Goal: Task Accomplishment & Management: Manage account settings

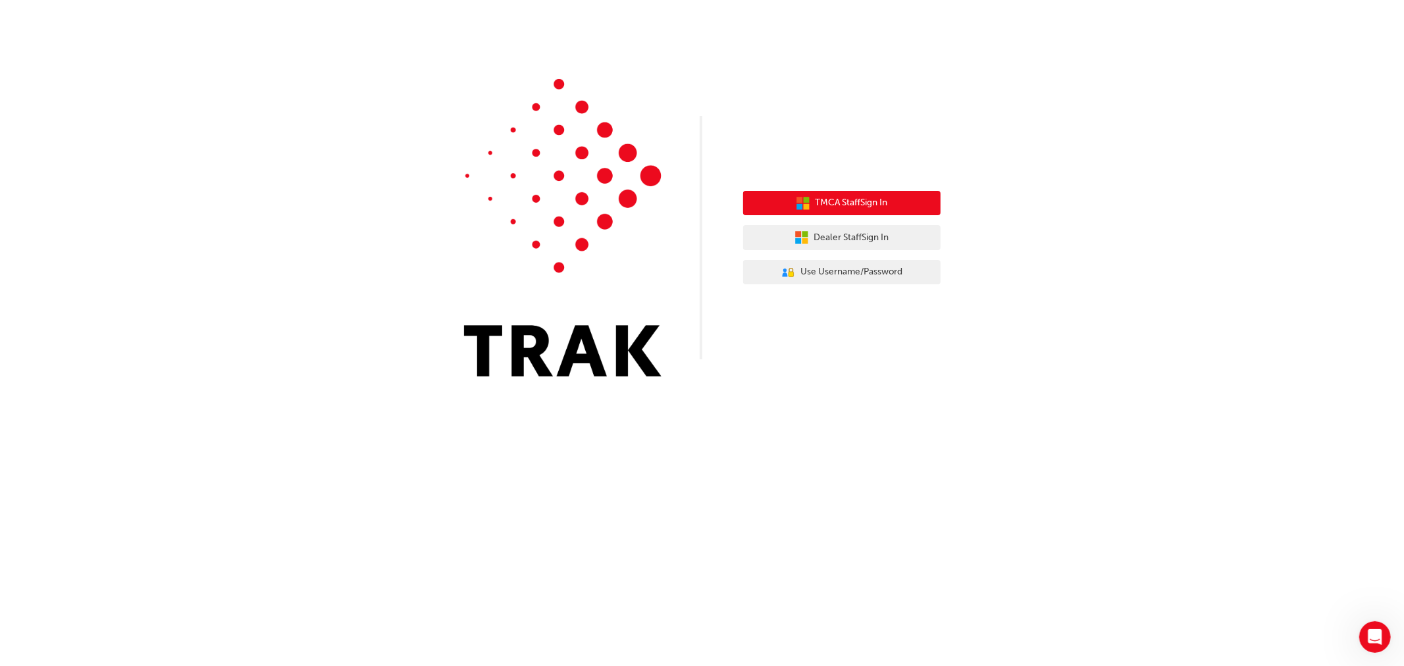
click at [846, 201] on span "TMCA Staff Sign In" at bounding box center [851, 202] width 72 height 15
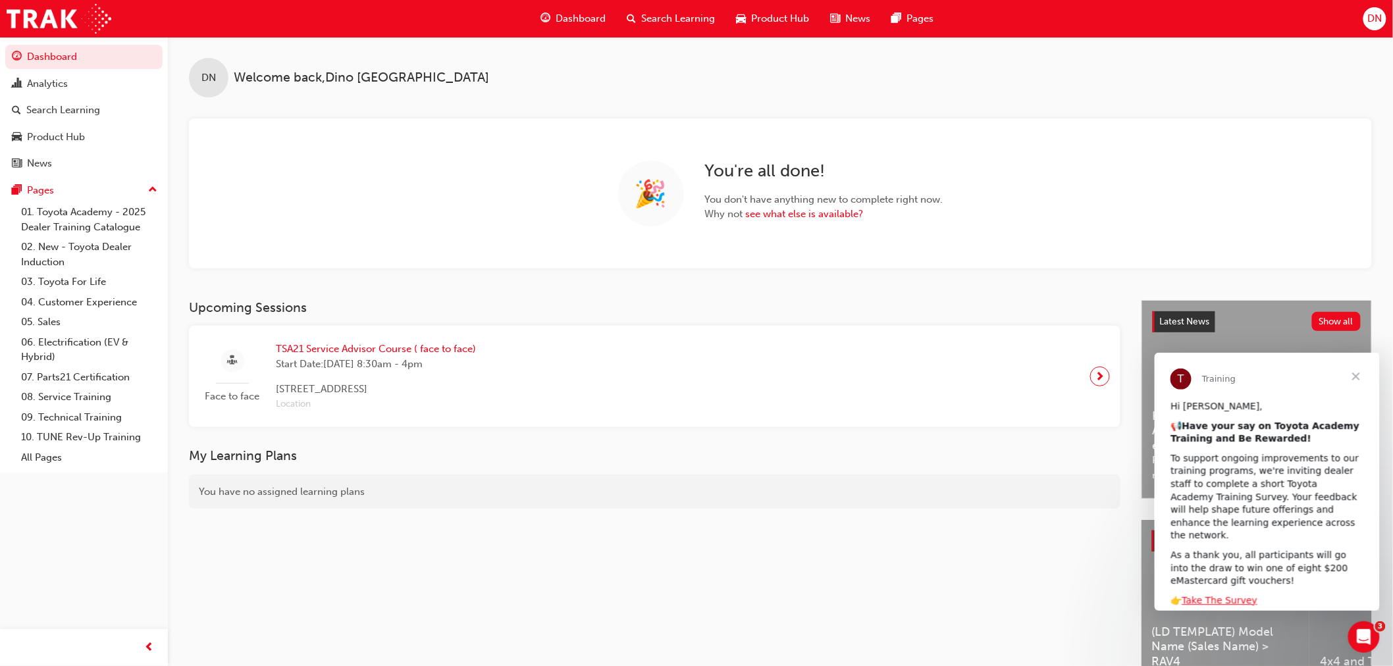
click at [655, 14] on span "Search Learning" at bounding box center [679, 18] width 74 height 15
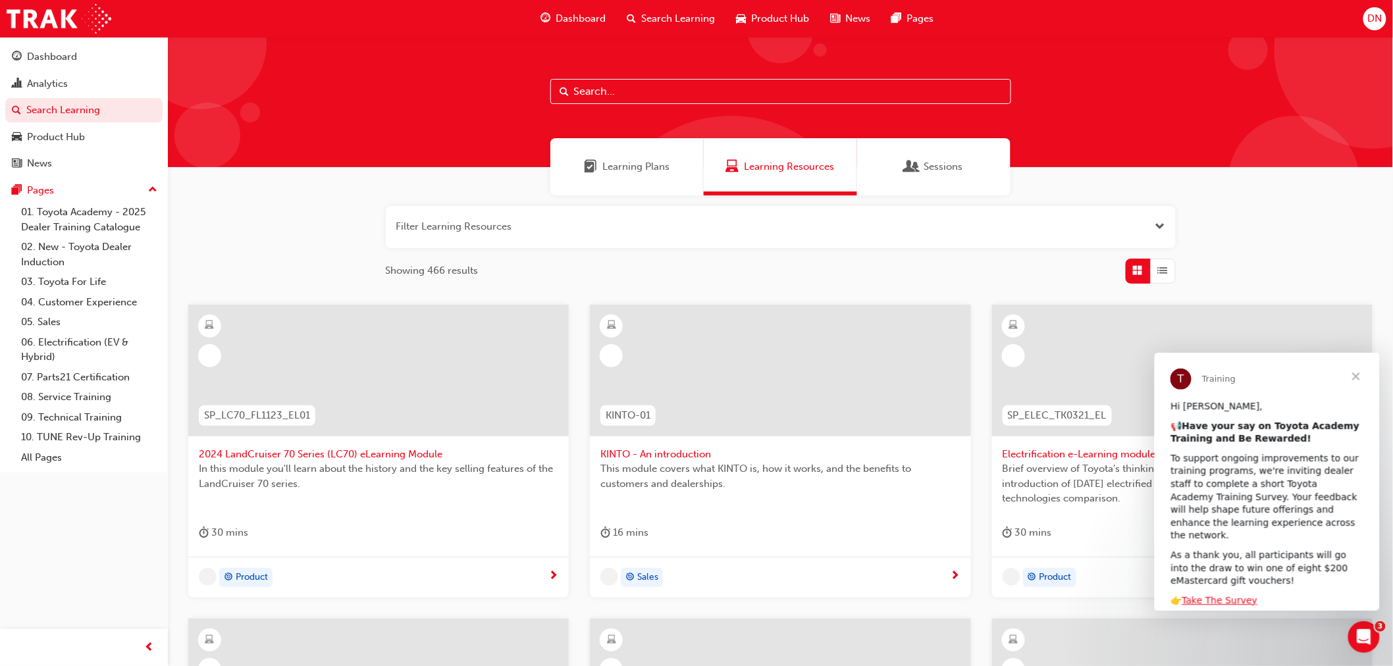
click at [626, 88] on input "text" at bounding box center [780, 91] width 461 height 25
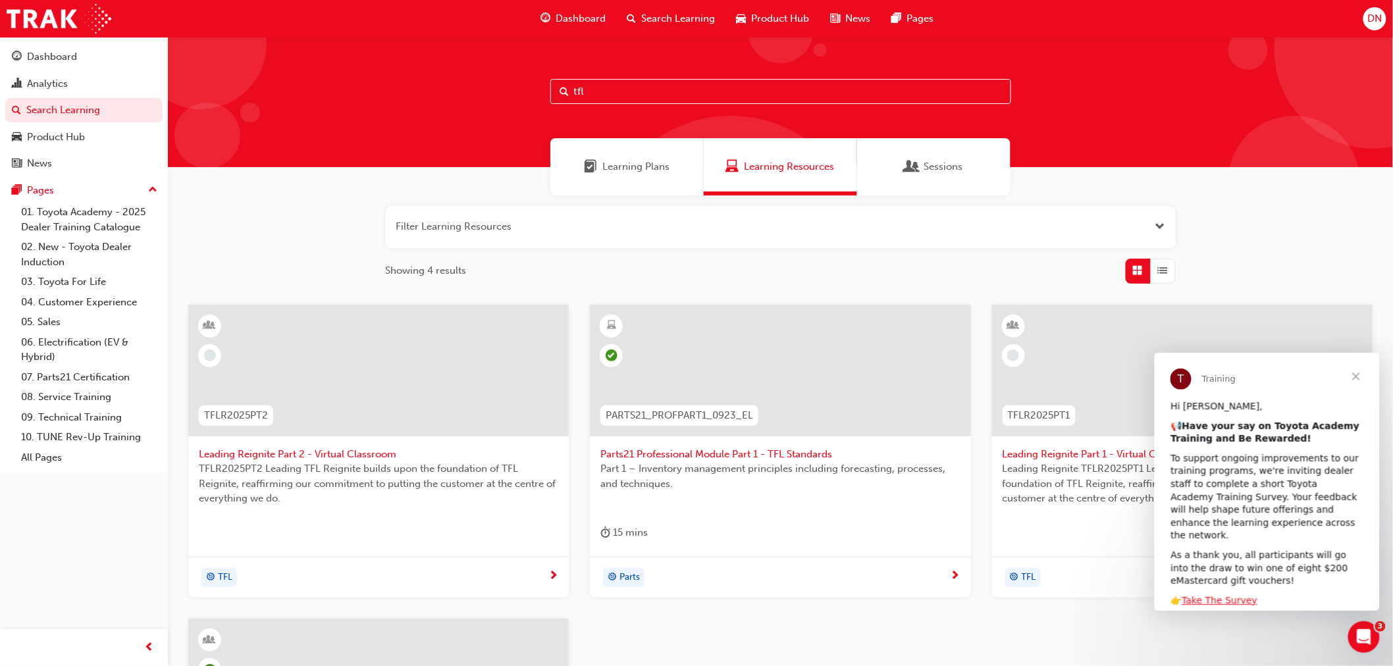
type input "tfl"
click at [359, 453] on span "Leading Reignite Part 2 - Virtual Classroom" at bounding box center [378, 454] width 359 height 15
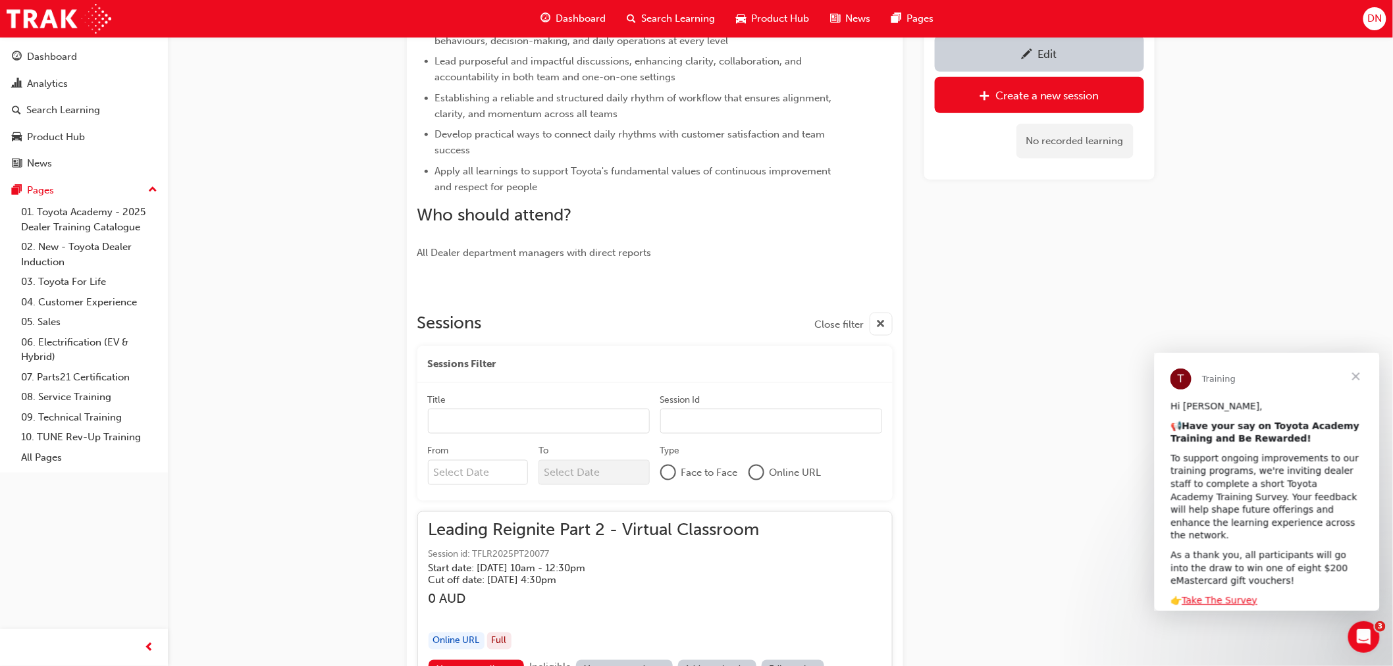
scroll to position [650, 0]
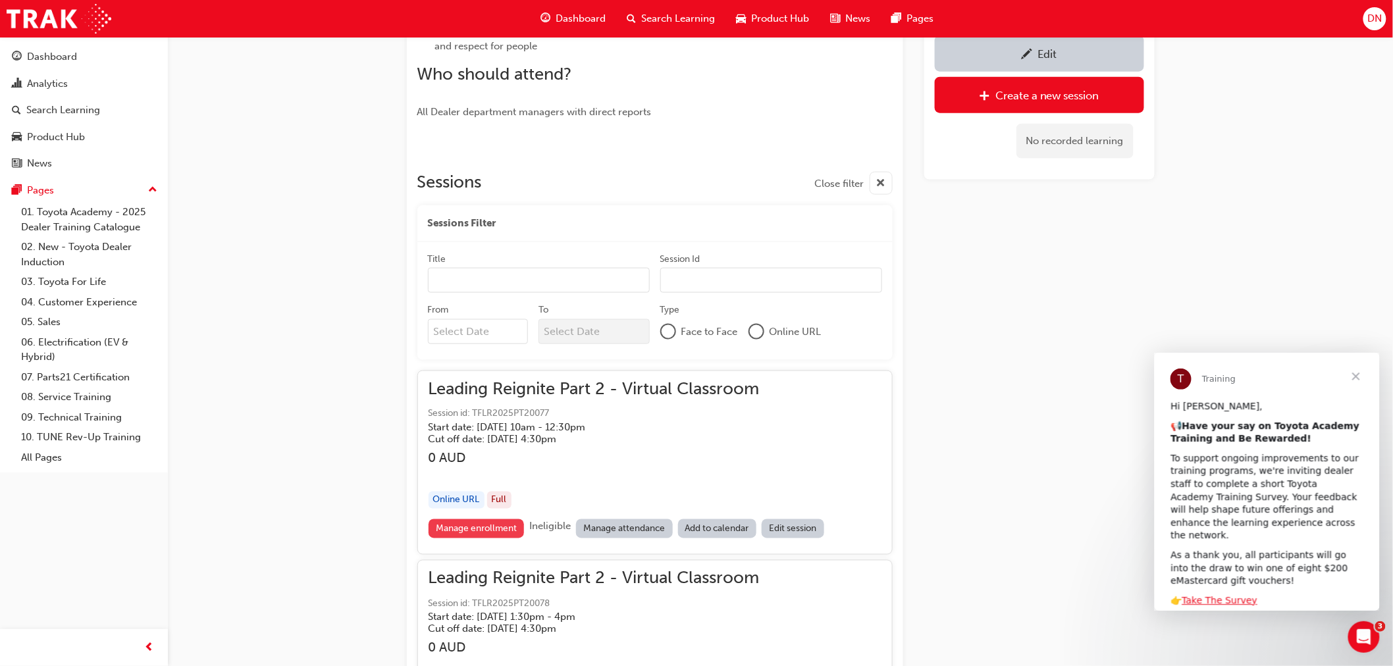
click at [467, 536] on link "Manage enrollment" at bounding box center [476, 528] width 96 height 19
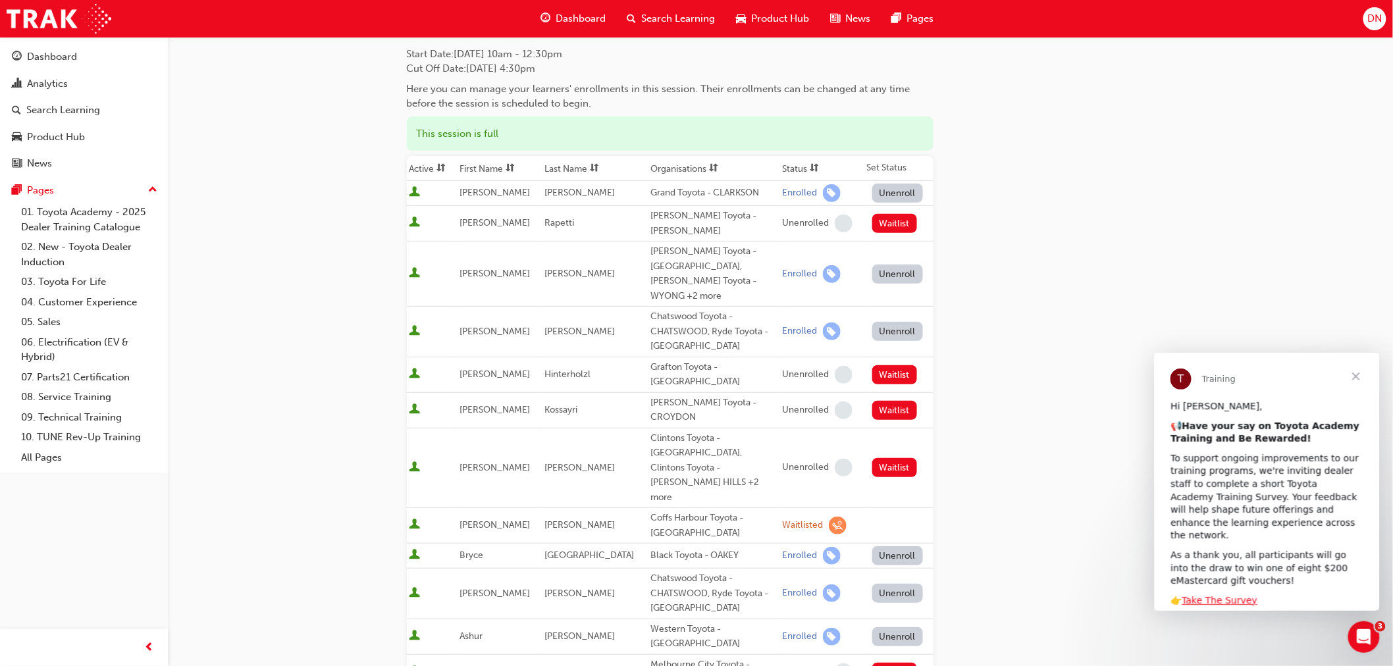
scroll to position [73, 0]
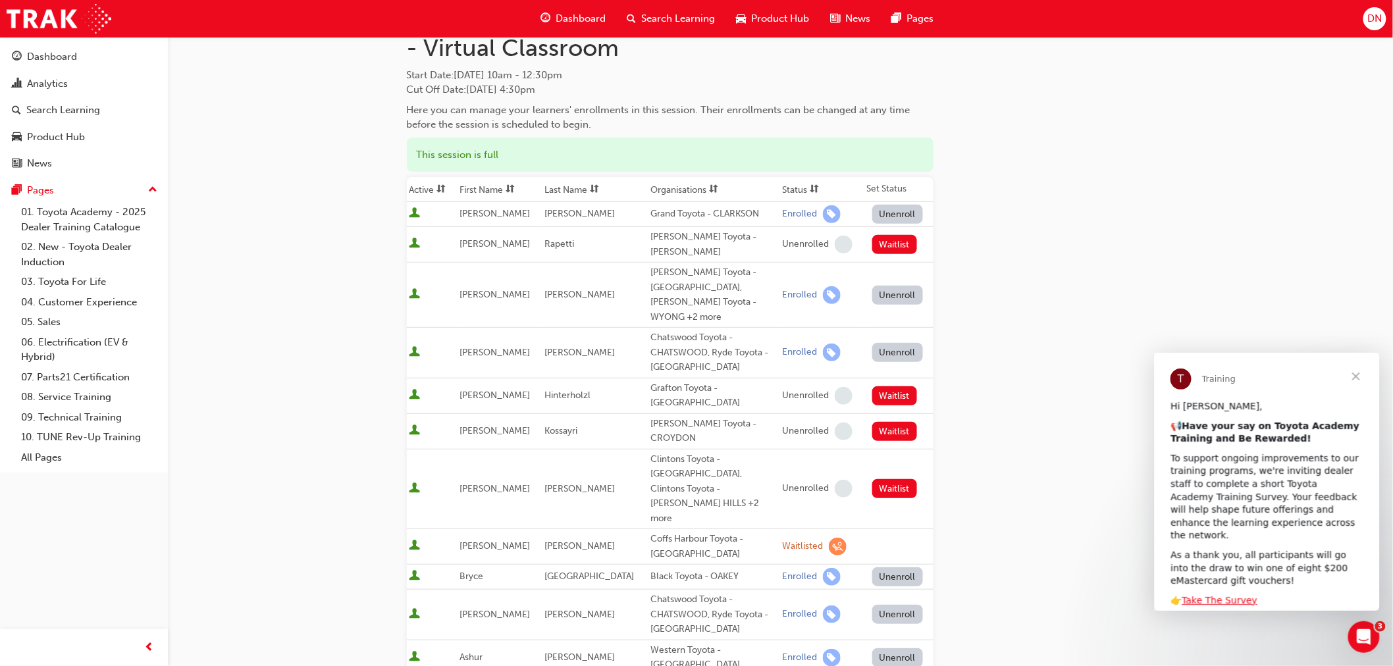
click at [488, 186] on th "First Name" at bounding box center [499, 189] width 85 height 25
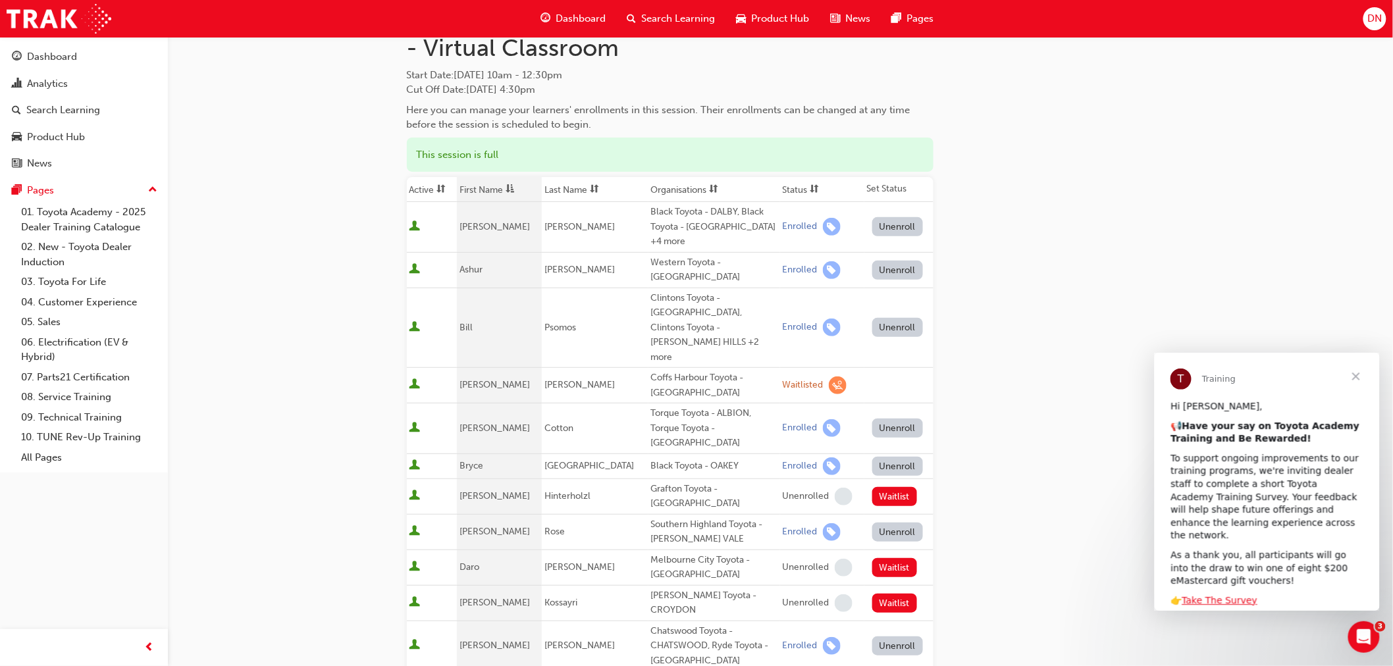
scroll to position [0, 0]
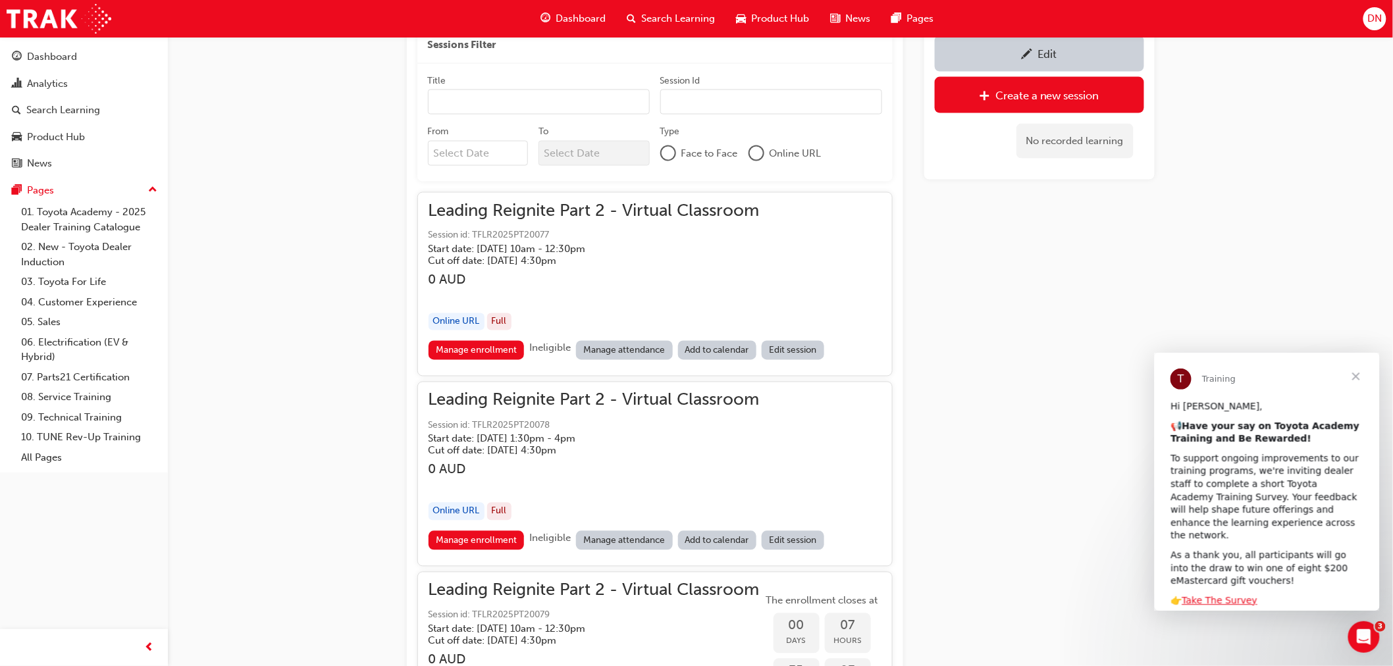
scroll to position [869, 0]
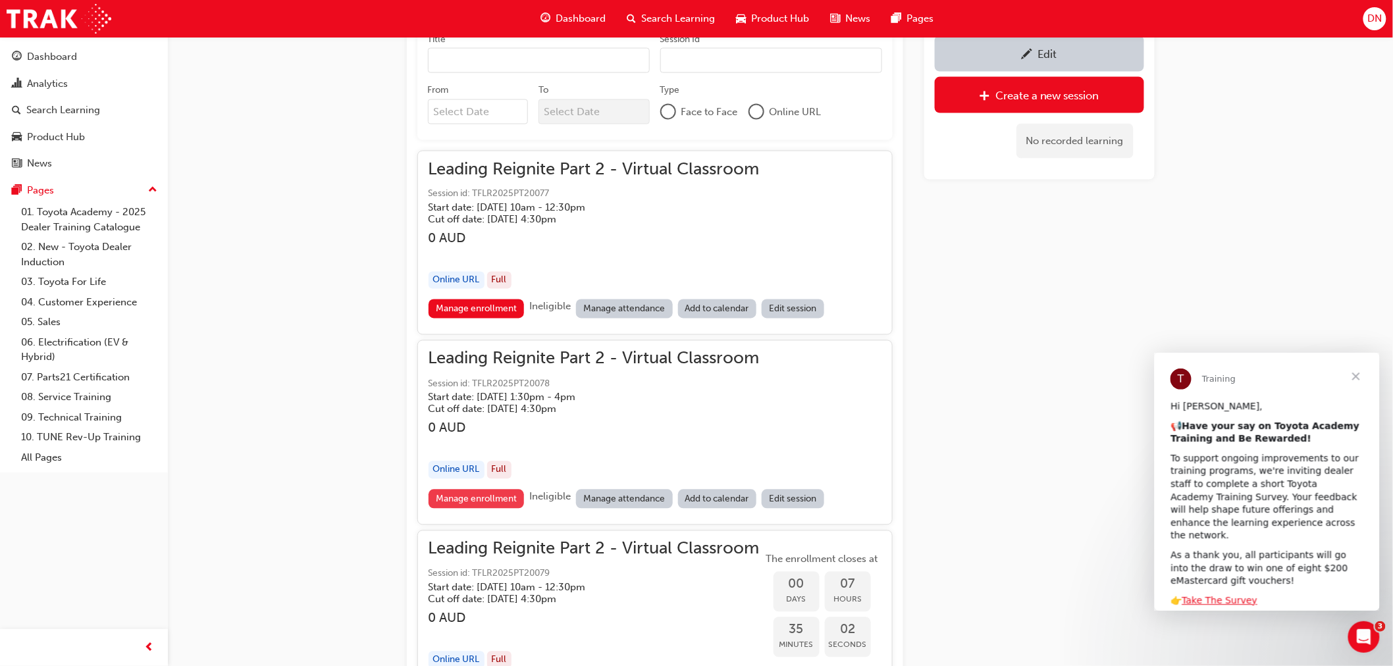
click at [476, 491] on link "Manage enrollment" at bounding box center [476, 499] width 96 height 19
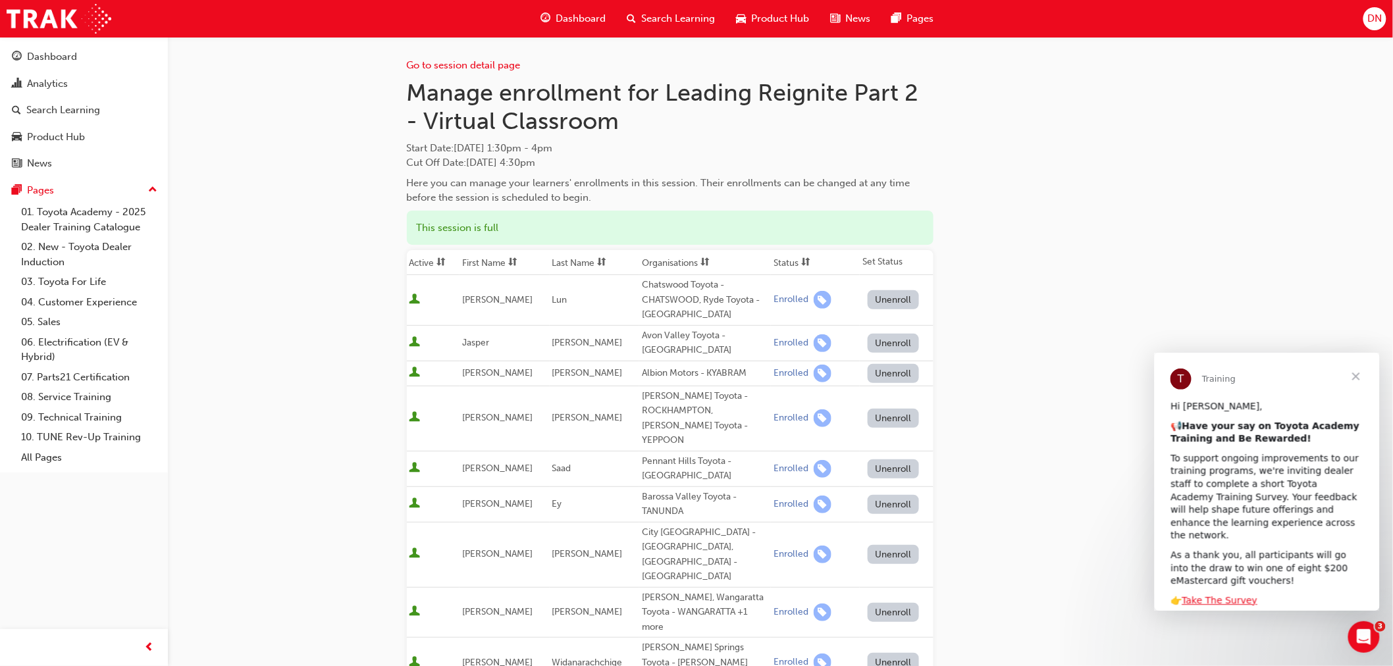
click at [424, 259] on th "Active" at bounding box center [433, 262] width 53 height 25
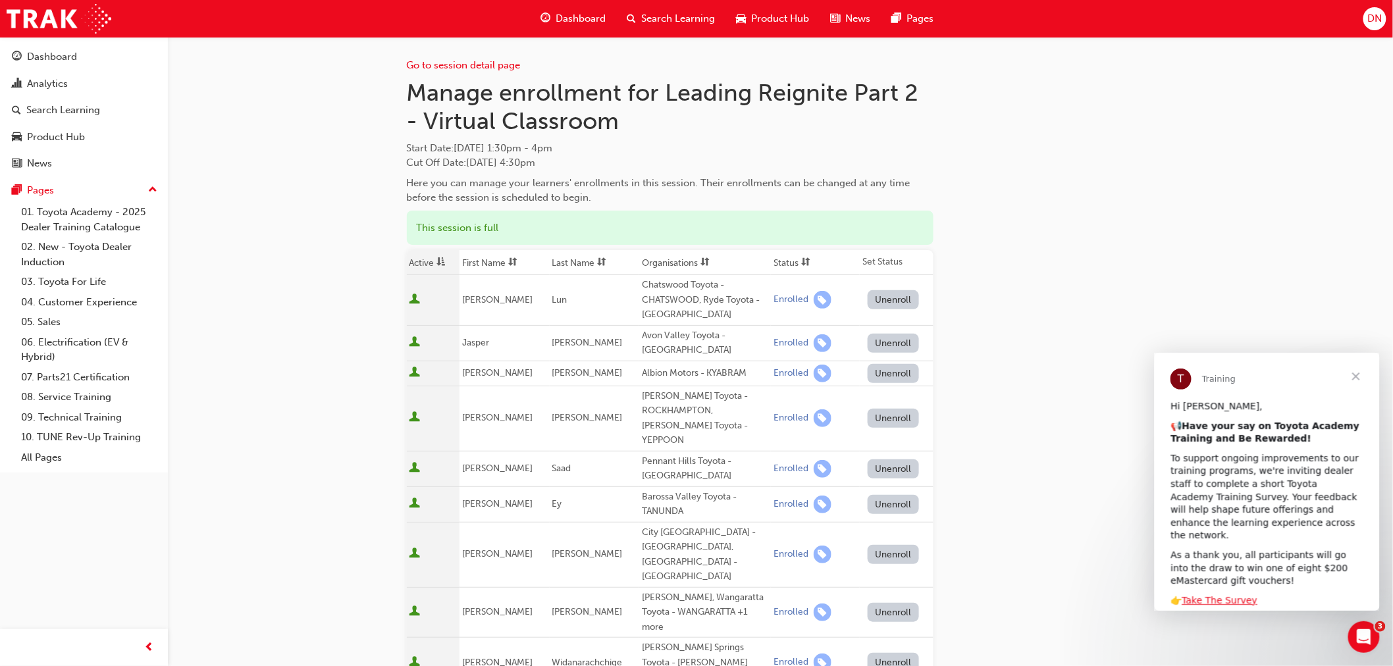
click at [482, 263] on th "First Name" at bounding box center [504, 262] width 90 height 25
